Goal: Check status

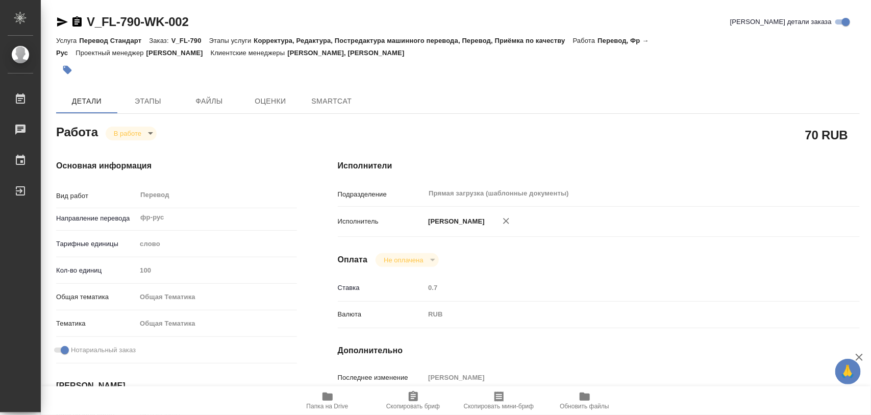
type textarea "x"
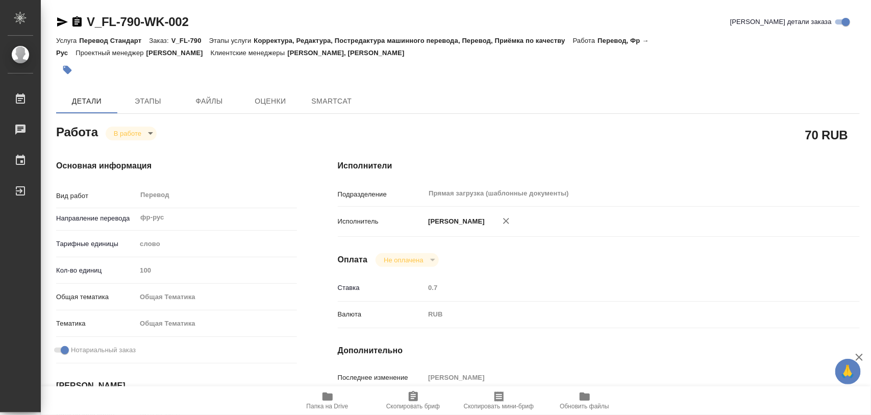
type textarea "x"
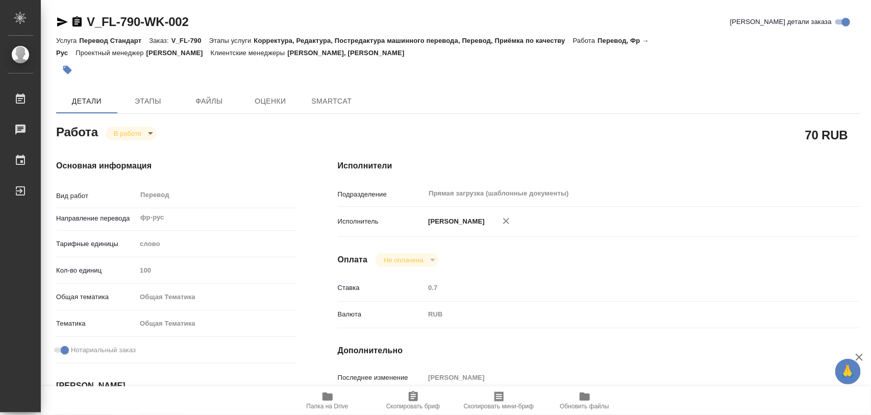
type textarea "x"
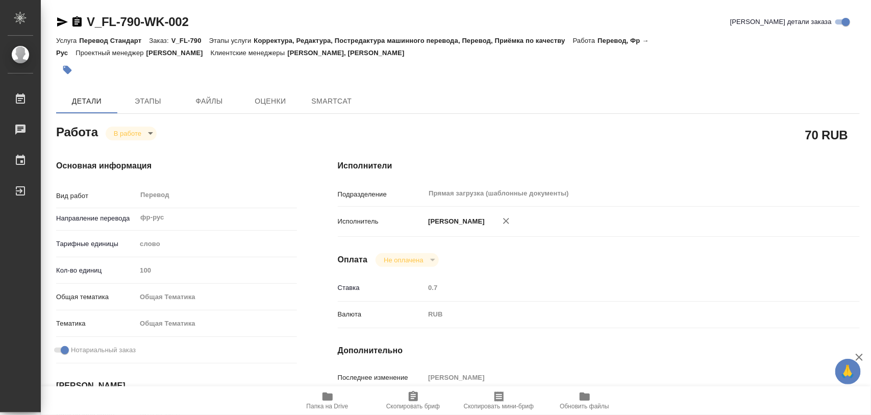
type textarea "x"
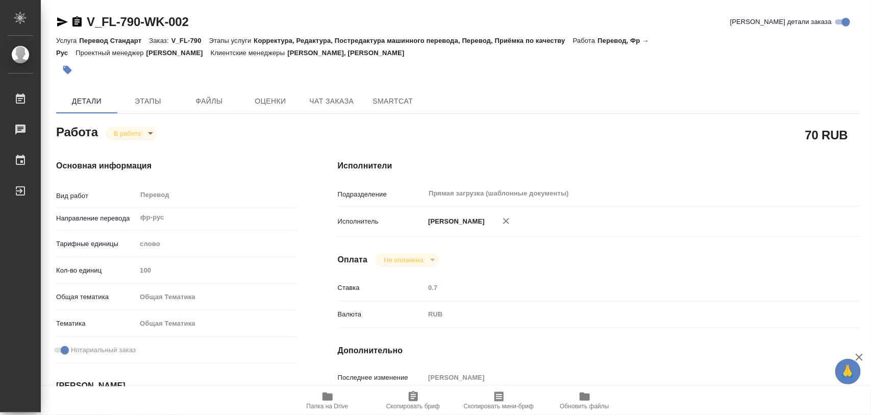
type textarea "x"
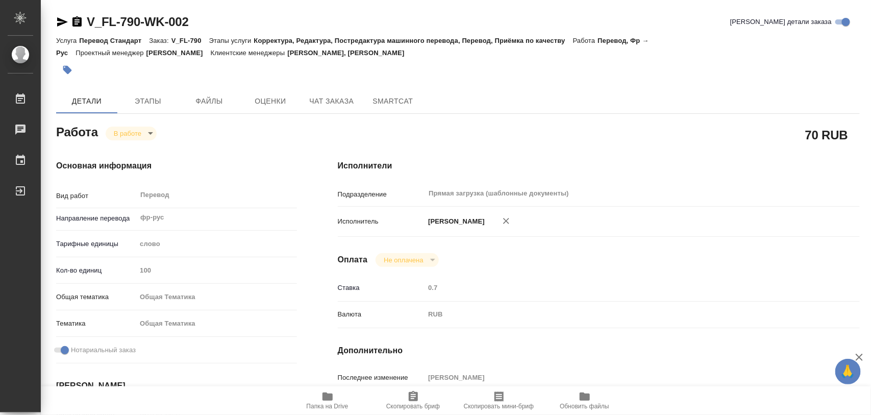
type textarea "x"
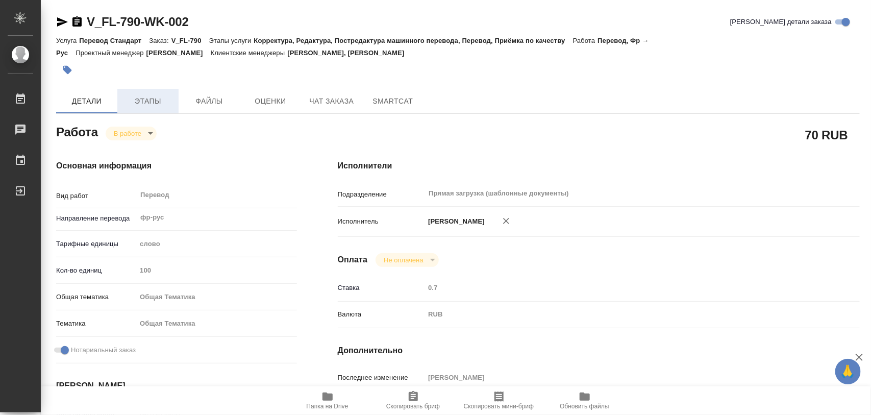
click at [152, 101] on span "Этапы" at bounding box center [147, 101] width 49 height 13
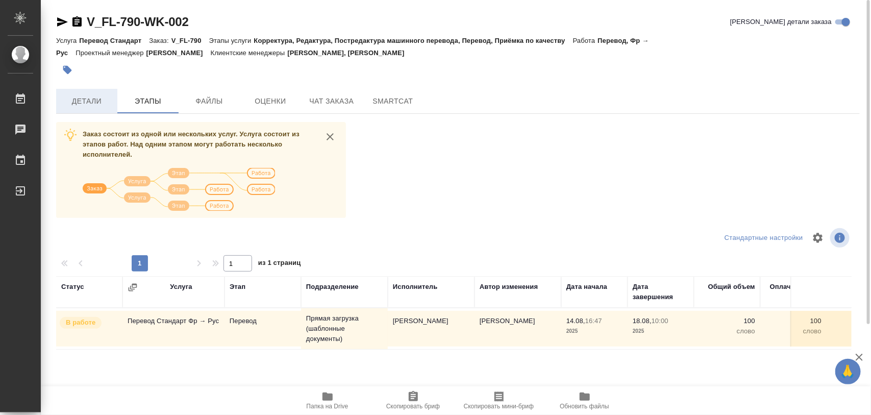
click at [96, 100] on span "Детали" at bounding box center [86, 101] width 49 height 13
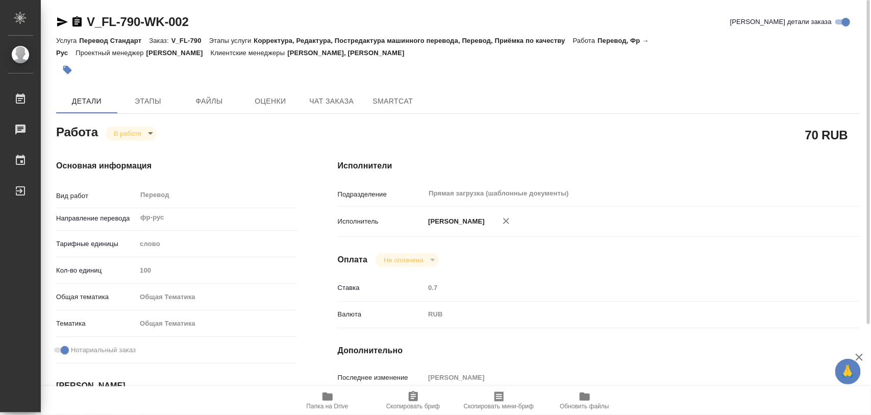
type textarea "x"
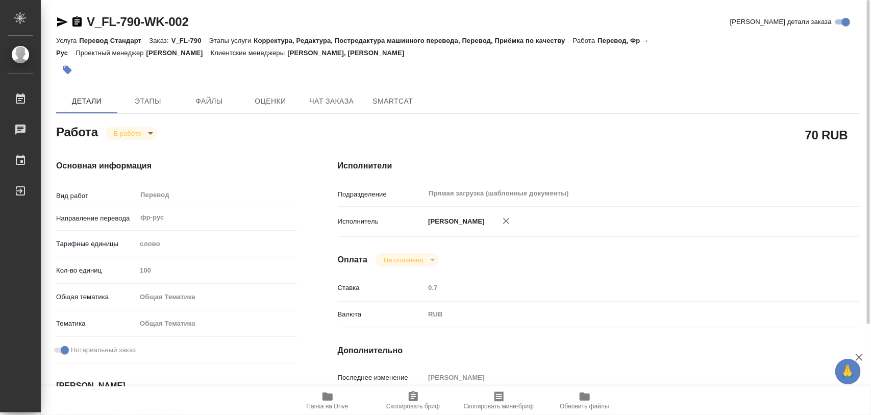
type textarea "x"
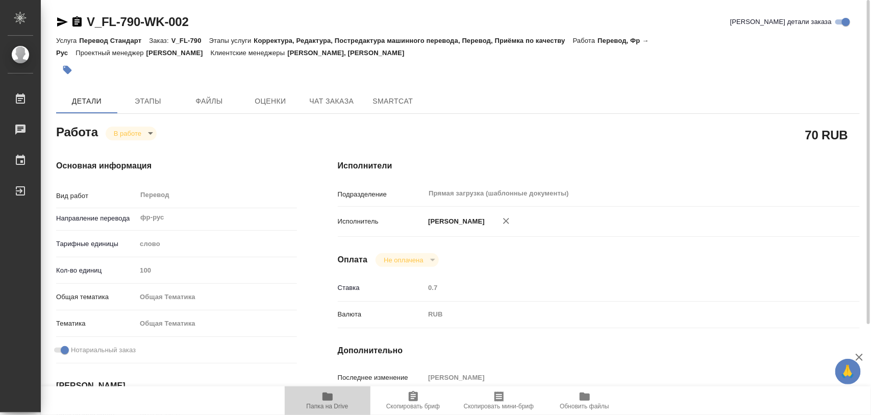
type textarea "x"
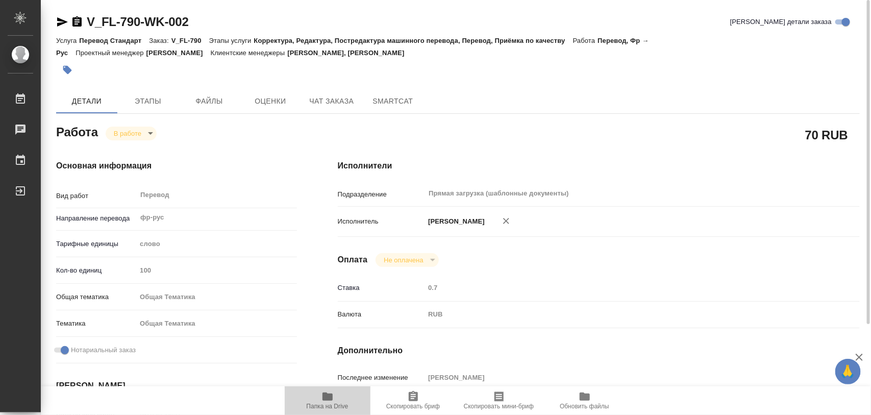
click at [324, 401] on icon "button" at bounding box center [327, 396] width 12 height 12
